Goal: Information Seeking & Learning: Learn about a topic

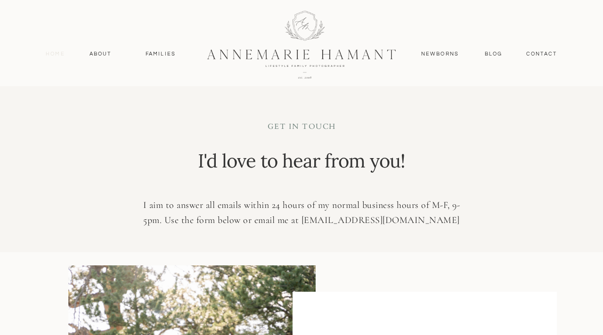
click at [56, 55] on nav "Home" at bounding box center [55, 54] width 28 height 8
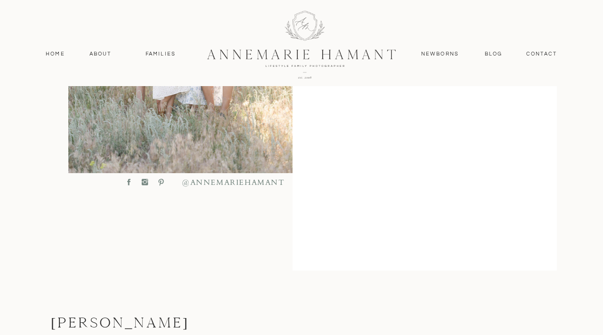
scroll to position [492, 0]
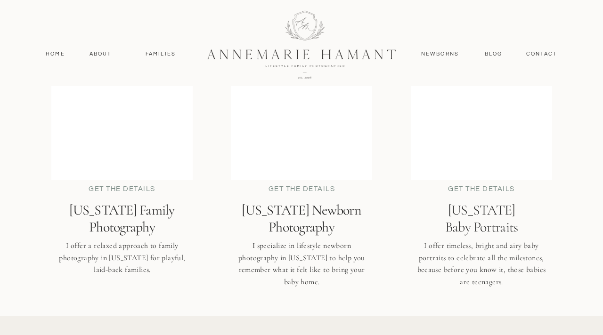
scroll to position [2329, 0]
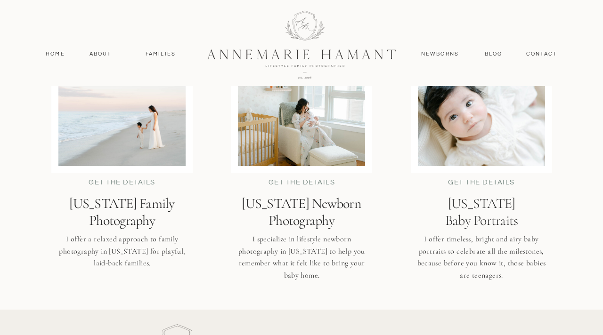
click at [145, 205] on h2 "Delaware Family Photography" at bounding box center [121, 211] width 161 height 33
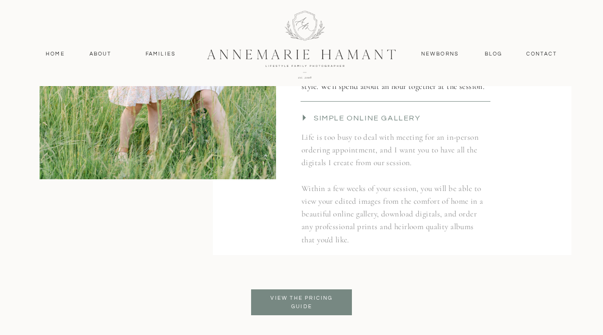
scroll to position [2164, 0]
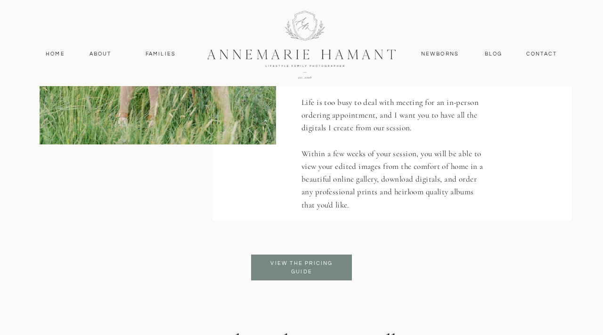
click at [293, 266] on p "View the pricing guide" at bounding box center [301, 267] width 77 height 17
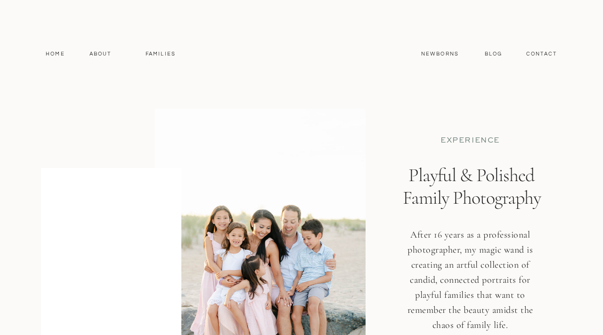
scroll to position [2164, 0]
